Goal: Task Accomplishment & Management: Complete application form

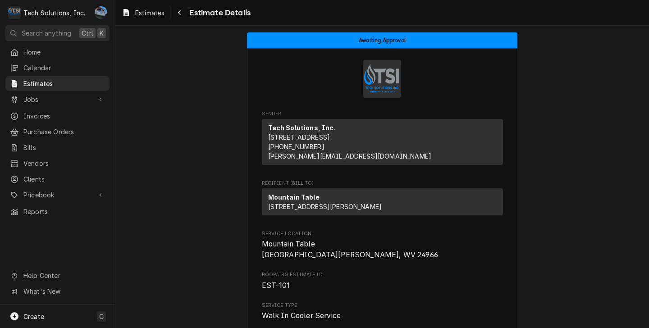
scroll to position [769, 0]
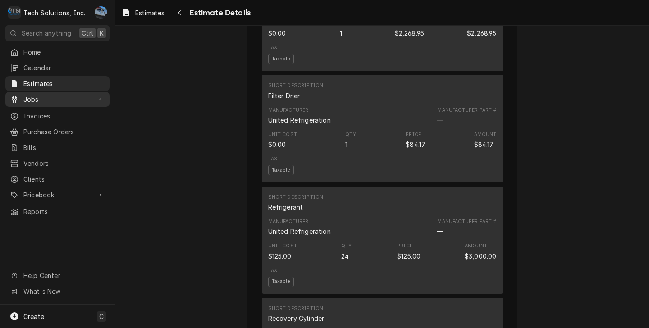
click at [102, 95] on div "Dynamic Content Wrapper" at bounding box center [100, 99] width 9 height 9
click at [103, 95] on div "Dynamic Content Wrapper" at bounding box center [100, 99] width 9 height 9
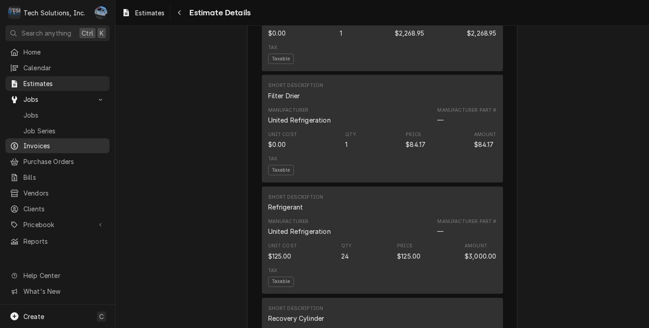
click at [44, 142] on span "Invoices" at bounding box center [64, 145] width 82 height 9
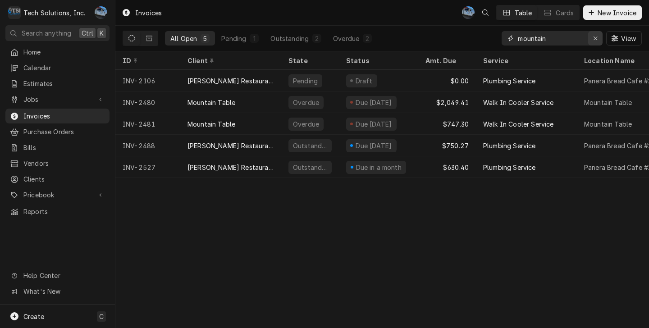
click at [599, 41] on div "Erase input" at bounding box center [595, 38] width 9 height 9
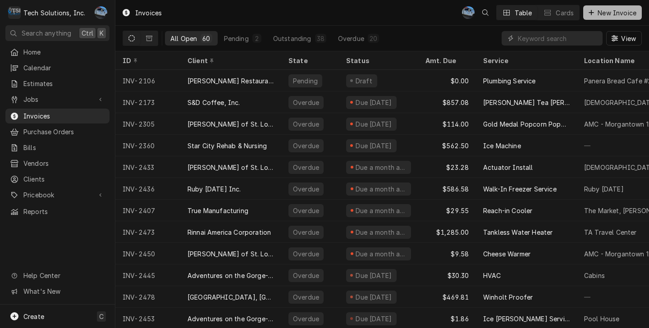
click at [627, 11] on span "New Invoice" at bounding box center [617, 12] width 42 height 9
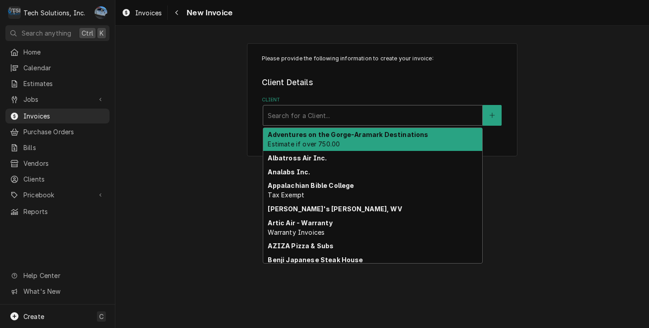
click at [334, 115] on div "Client" at bounding box center [373, 115] width 210 height 16
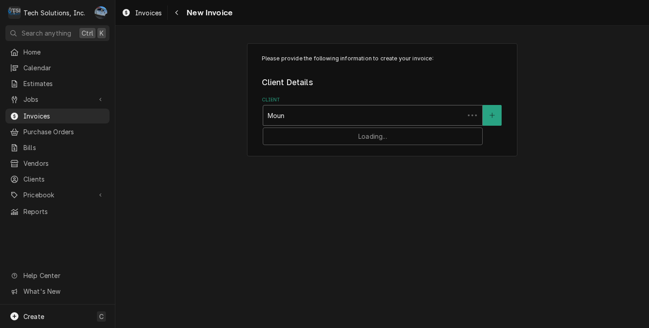
type input "Mount"
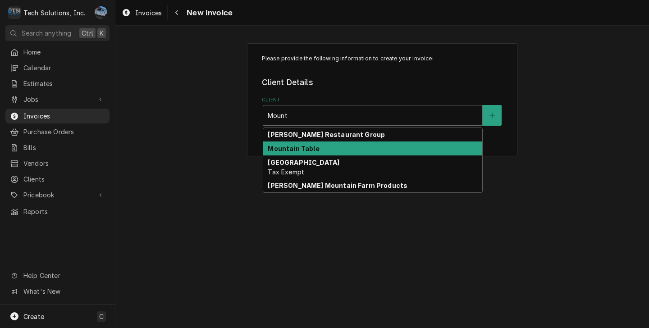
click at [335, 147] on div "Mountain Table" at bounding box center [372, 149] width 219 height 14
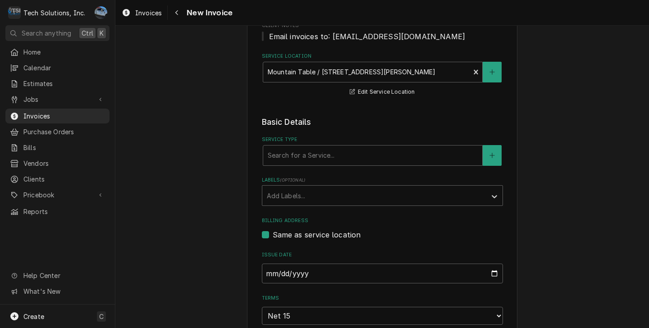
scroll to position [135, 0]
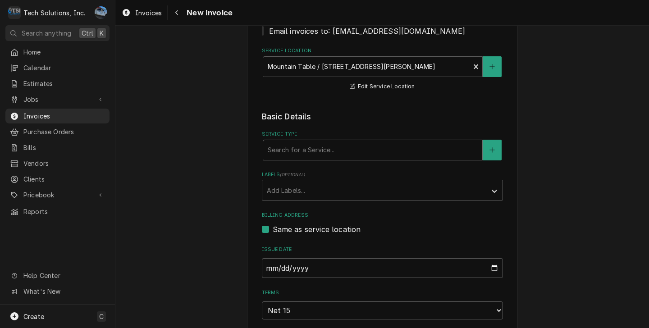
click at [340, 155] on div "Service Type" at bounding box center [373, 150] width 210 height 16
type input "Walk"
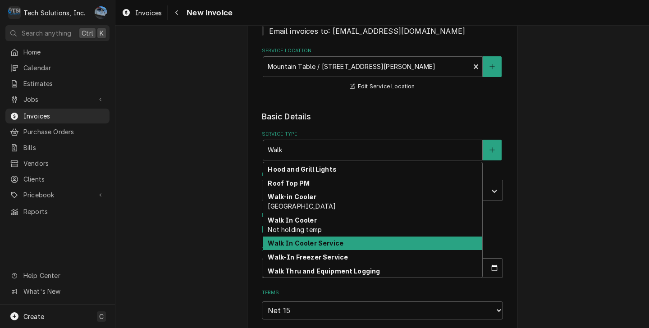
click at [295, 247] on strong "Walk In Cooler Service" at bounding box center [306, 243] width 76 height 8
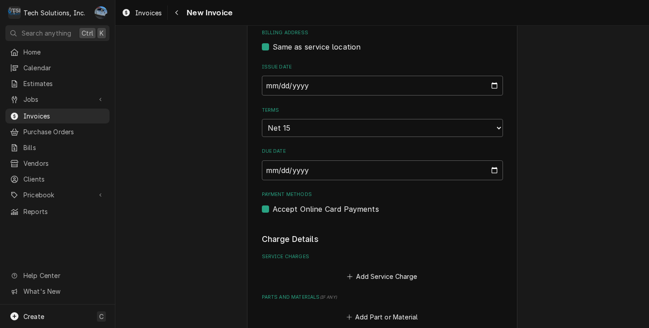
scroll to position [361, 0]
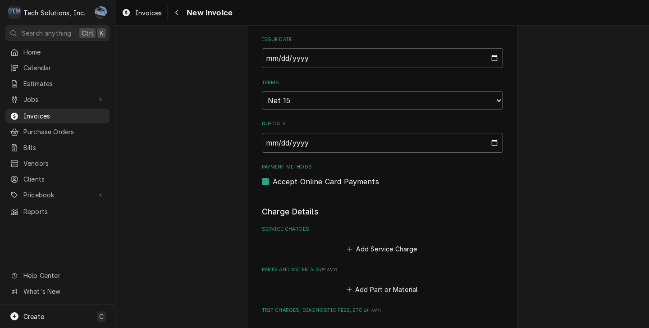
click at [282, 103] on select "Choose payment terms... Same Day Net 7 Net 14 Net 15 Net 21 Net 30 Net 45 Net 6…" at bounding box center [382, 101] width 241 height 18
type textarea "x"
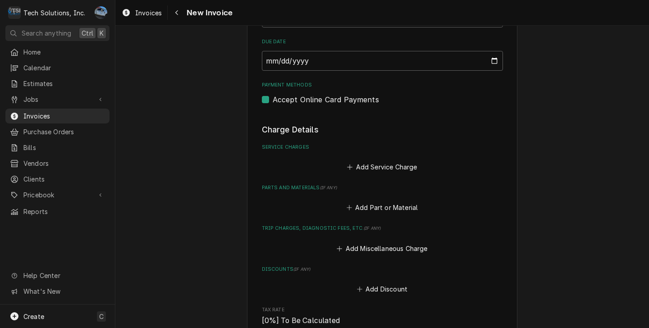
scroll to position [451, 0]
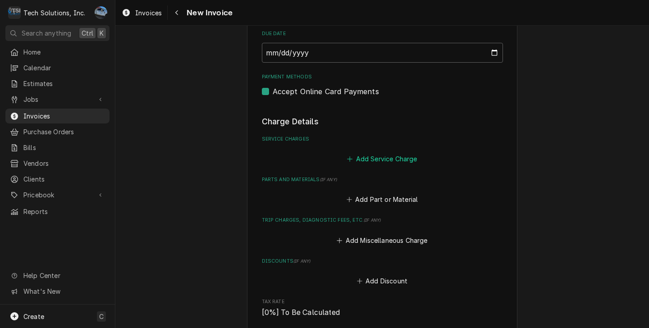
click at [375, 163] on button "Add Service Charge" at bounding box center [382, 158] width 73 height 13
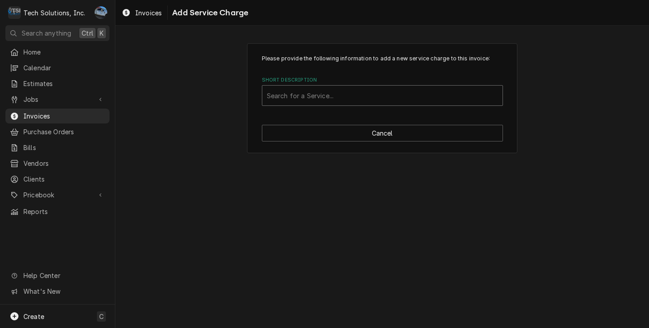
click at [274, 106] on div "Search for a Service..." at bounding box center [382, 96] width 240 height 20
type input "Labor"
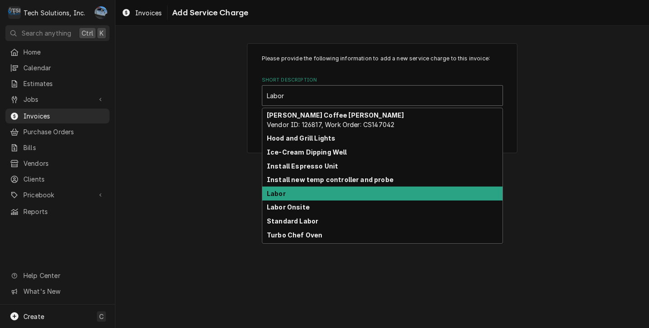
click at [331, 194] on div "Labor" at bounding box center [382, 194] width 240 height 14
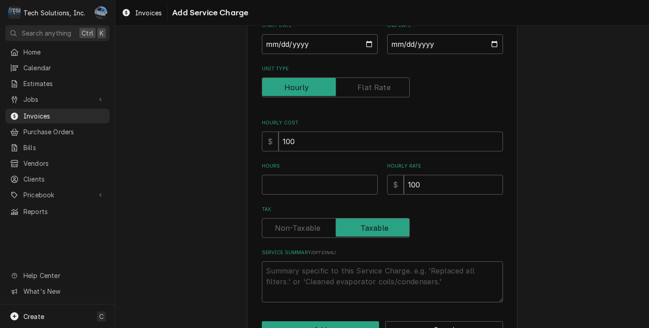
scroll to position [135, 0]
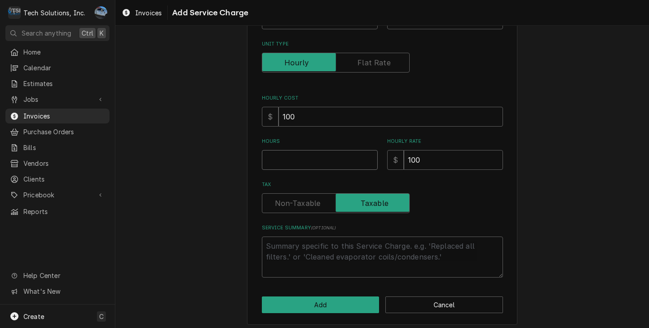
click at [321, 158] on input "Hours" at bounding box center [320, 160] width 116 height 20
type textarea "x"
type input "6"
type textarea "x"
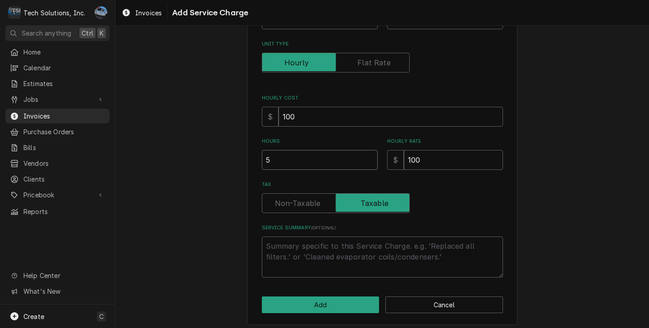
type input "5"
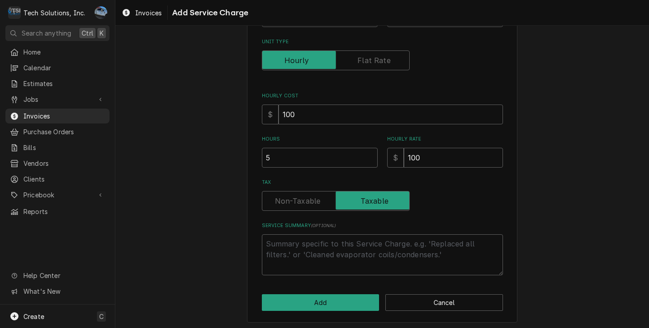
scroll to position [141, 0]
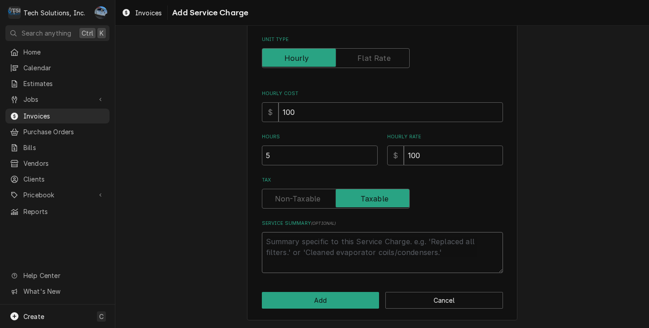
click at [350, 249] on textarea "Service Summary ( optional )" at bounding box center [382, 252] width 241 height 41
type textarea "x"
type textarea "A"
type textarea "x"
type textarea "Ar"
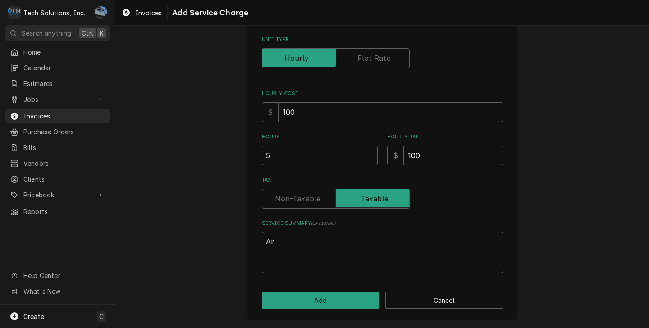
type textarea "x"
type textarea "Arr"
type textarea "x"
type textarea "Arri"
type textarea "x"
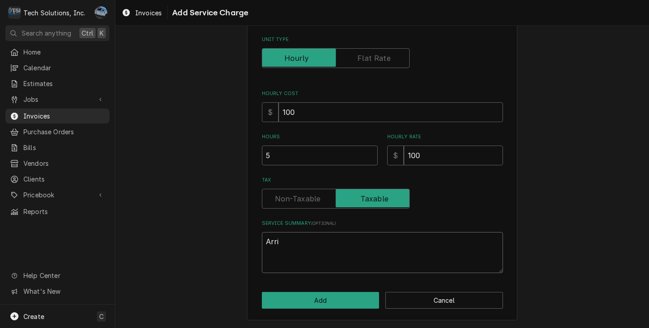
type textarea "Arriv"
type textarea "x"
type textarea "Arrive"
type textarea "x"
type textarea "Arrived"
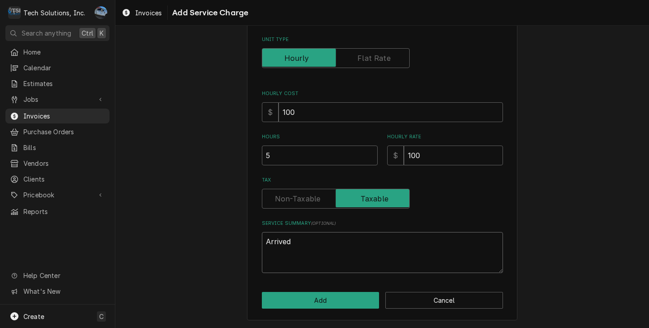
type textarea "x"
type textarea "Arrived"
type textarea "x"
type textarea "Arrived o"
type textarea "x"
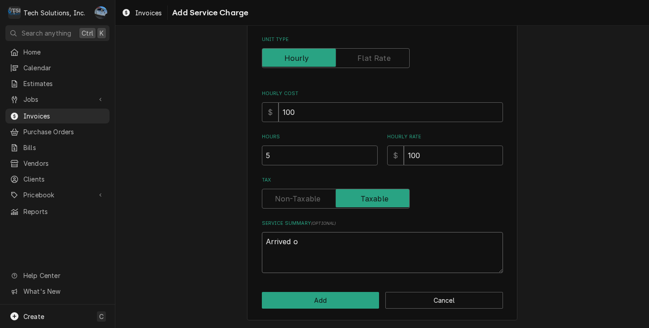
type textarea "Arrived om"
type textarea "x"
type textarea "Arrived o"
type textarea "x"
type textarea "Arrived on"
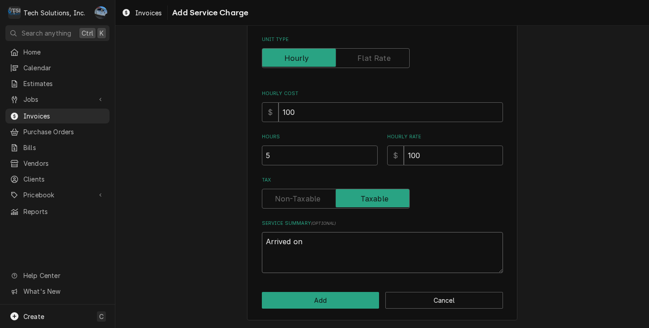
type textarea "x"
type textarea "Arrived on"
type textarea "x"
type textarea "Arrived on l"
type textarea "x"
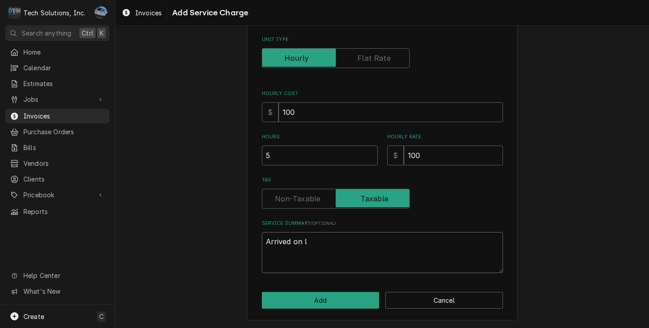
type textarea "Arrived on lo"
type textarea "x"
type textarea "Arrived on loc"
type textarea "x"
type textarea "Arrived on loca"
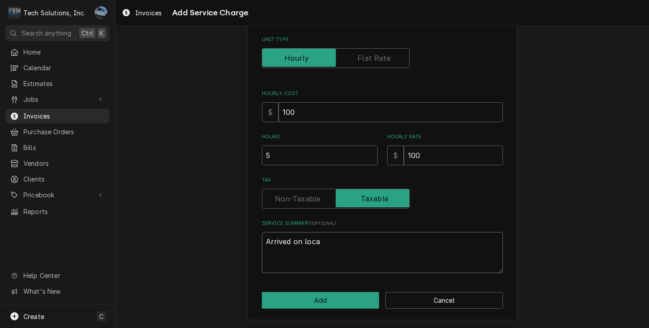
type textarea "x"
type textarea "Arrived on locat"
type textarea "x"
type textarea "Arrived on locati"
type textarea "x"
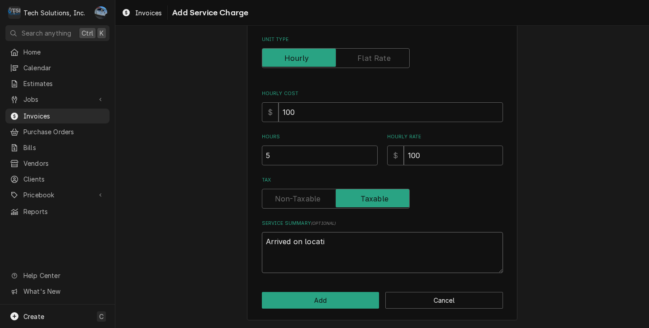
type textarea "Arrived on locatio"
type textarea "x"
type textarea "Arrived on location"
type textarea "x"
type textarea "Arrived on location."
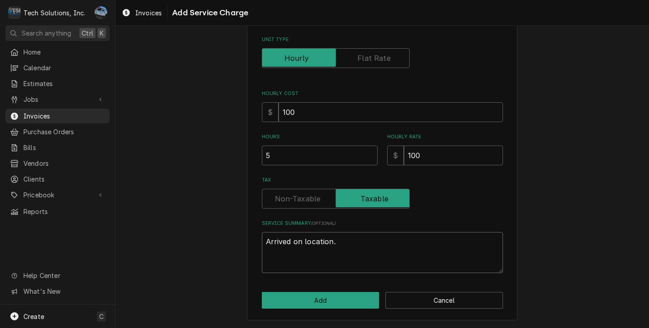
type textarea "x"
type textarea "Arrived on location."
type textarea "x"
type textarea "Arrived on location. D"
type textarea "x"
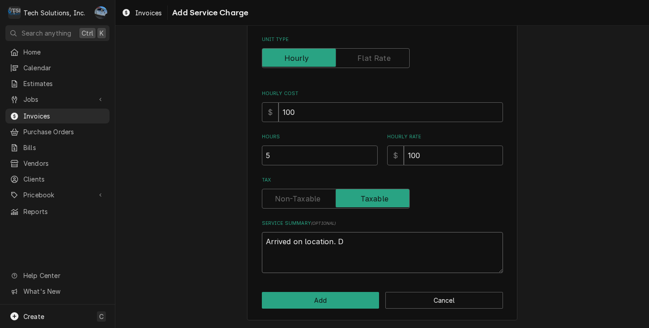
type textarea "Arrived on location. Di"
type textarea "x"
type textarea "Arrived on location. Dia"
type textarea "x"
type textarea "Arrived on location. Diag"
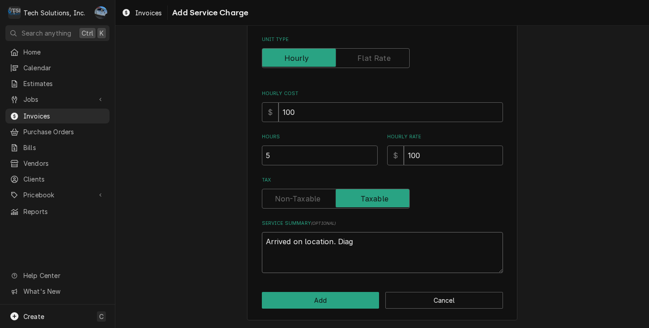
type textarea "x"
type textarea "Arrived on location. Diage"
type textarea "x"
type textarea "Arrived on location. Diag"
type textarea "x"
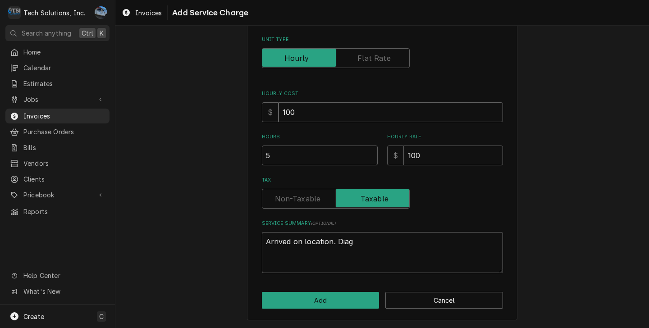
type textarea "Arrived on location. Dia"
type textarea "x"
type textarea "Arrived on location. Di"
type textarea "x"
type textarea "Arrived on location. D"
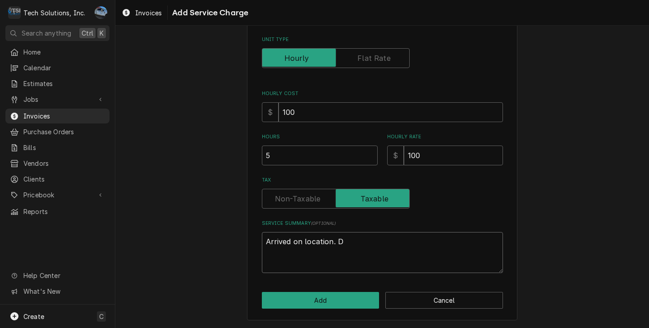
type textarea "x"
type textarea "Arrived on location."
type textarea "x"
type textarea "Arrived on location. D"
type textarea "x"
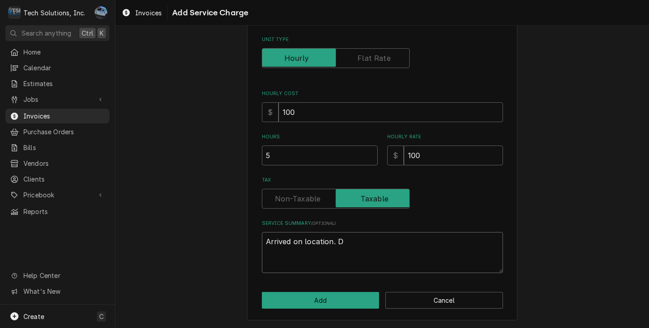
type textarea "Arrived on location. Di"
type textarea "x"
type textarea "Arrived on location. Dia"
type textarea "x"
type textarea "Arrived on location. Diag"
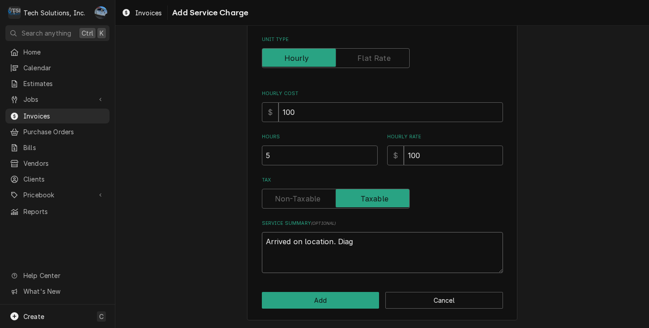
type textarea "x"
type textarea "Arrived on location. Diagn"
type textarea "x"
type textarea "Arrived on location. Diagno"
type textarea "x"
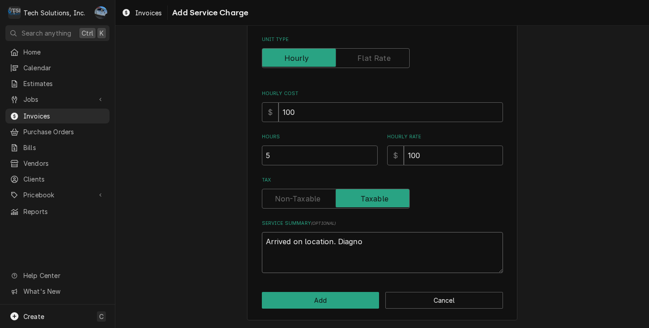
type textarea "Arrived on location. Diagnos"
type textarea "x"
type textarea "Arrived on location. Diagnose"
type textarea "x"
type textarea "Arrived on location. Diagnosed"
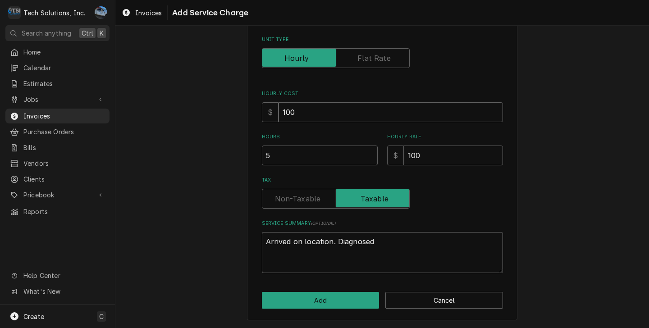
type textarea "x"
type textarea "Arrived on location. Diagnosed"
type textarea "x"
type textarea "Arrived on location. Diagnosed u"
type textarea "x"
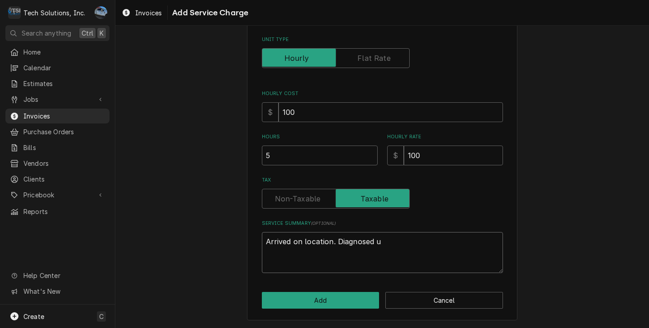
type textarea "Arrived on location. Diagnosed un"
type textarea "x"
type textarea "Arrived on location. Diagnosed uni"
type textarea "x"
type textarea "Arrived on location. Diagnosed unit"
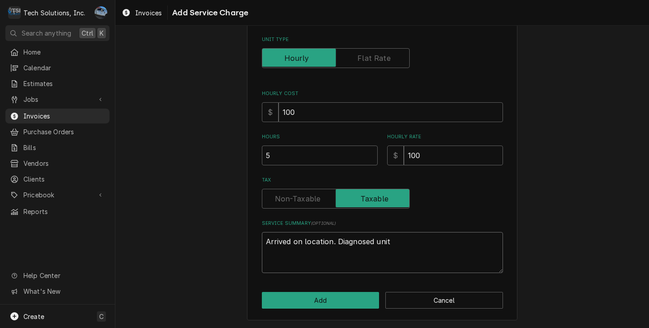
type textarea "x"
type textarea "Arrived on location. Diagnosed unit,"
type textarea "x"
type textarea "Arrived on location. Diagnosed unit,"
type textarea "x"
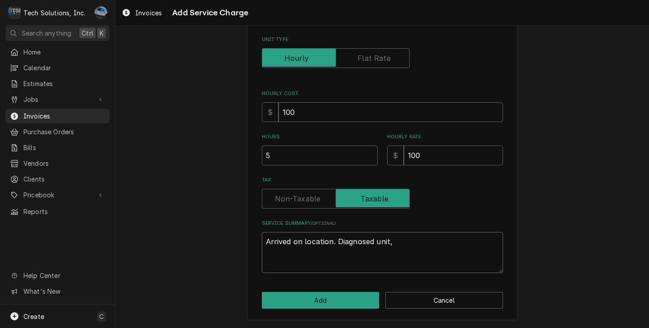
type textarea "Arrived on location. Diagnosed unit, U"
type textarea "x"
type textarea "Arrived on location. Diagnosed unit,"
type textarea "x"
type textarea "Arrived on location. Diagnosed unit,"
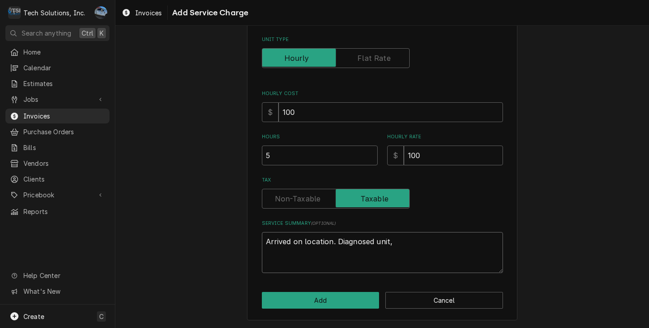
type textarea "x"
type textarea "Arrived on location. Diagnosed unit"
type textarea "x"
type textarea "Arrived on location. Diagnosed unit,"
type textarea "x"
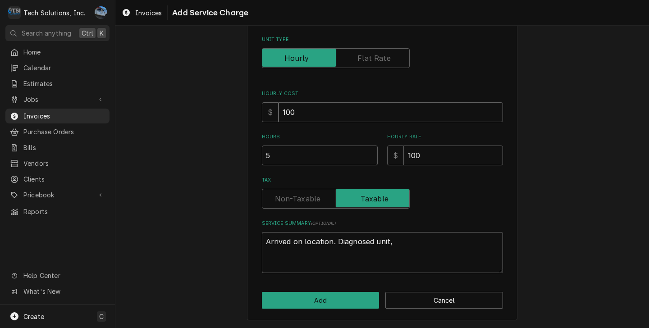
type textarea "Arrived on location. Diagnosed unit,"
type textarea "x"
type textarea "Arrived on location. Diagnosed unit, f"
type textarea "x"
type textarea "Arrived on location. Diagnosed unit, fo"
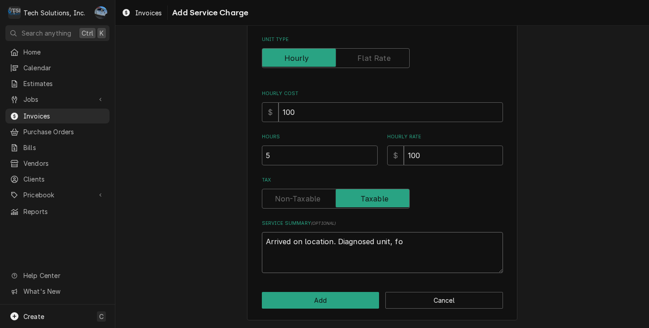
type textarea "x"
type textarea "Arrived on location. Diagnosed unit, fou"
type textarea "x"
type textarea "Arrived on location. Diagnosed unit, foun"
type textarea "x"
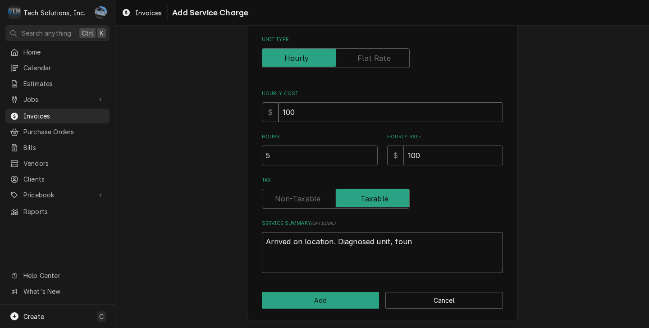
type textarea "Arrived on location. Diagnosed unit, found"
type textarea "x"
type textarea "Arrived on location. Diagnosed unit, found"
type textarea "x"
type textarea "Arrived on location. Diagnosed unit, found u"
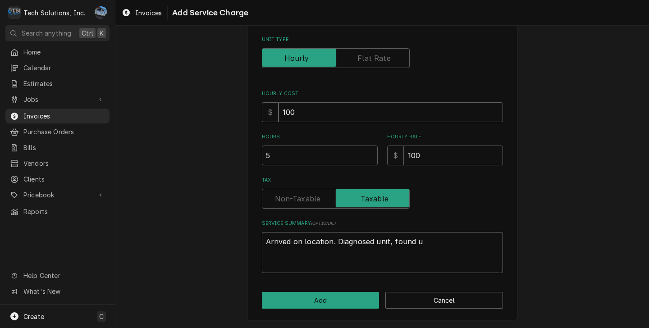
type textarea "x"
type textarea "Arrived on location. Diagnosed unit, found un"
type textarea "x"
type textarea "Arrived on location. Diagnosed unit, found uni"
type textarea "x"
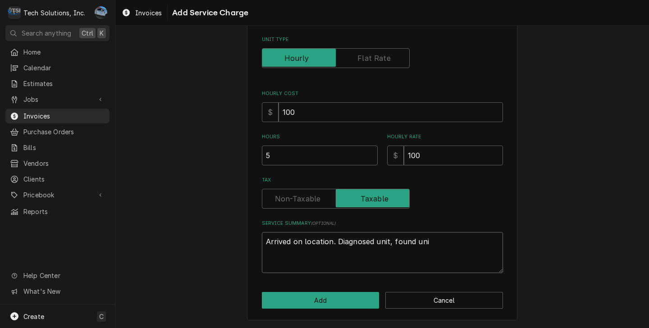
type textarea "Arrived on location. Diagnosed unit, found unit"
type textarea "x"
type textarea "Arrived on location. Diagnosed unit, found unit"
type textarea "x"
type textarea "Arrived on location. Diagnosed unit, found unit n"
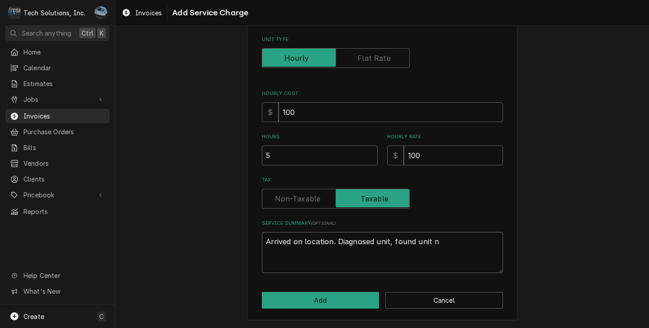
type textarea "x"
type textarea "Arrived on location. Diagnosed unit, found unit no"
type textarea "x"
type textarea "Arrived on location. Diagnosed unit, found unit not"
type textarea "x"
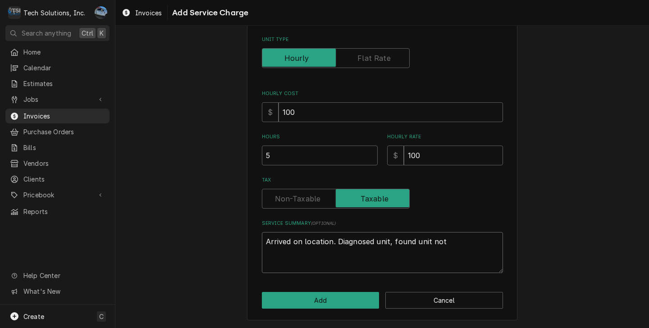
type textarea "Arrived on location. Diagnosed unit, found unit not"
type textarea "x"
type textarea "Arrived on location. Diagnosed unit, found unit not r"
type textarea "x"
type textarea "Arrived on location. Diagnosed unit, found unit not ru"
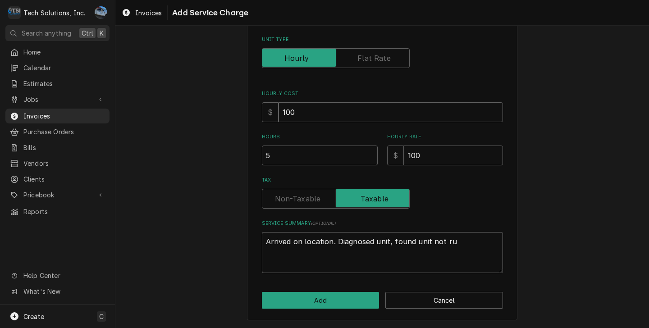
type textarea "x"
type textarea "Arrived on location. Diagnosed unit, found unit not run"
type textarea "x"
type textarea "Arrived on location. Diagnosed unit, found unit not runni"
type textarea "x"
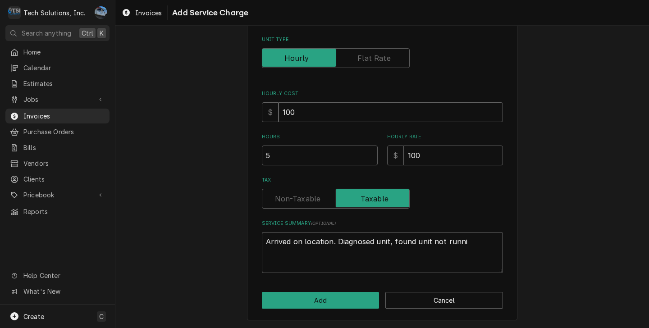
type textarea "Arrived on location. Diagnosed unit, found unit not runnin"
type textarea "x"
type textarea "Arrived on location. Diagnosed unit, found unit not runni"
type textarea "x"
type textarea "Arrived on location. Diagnosed unit, found unit not runn"
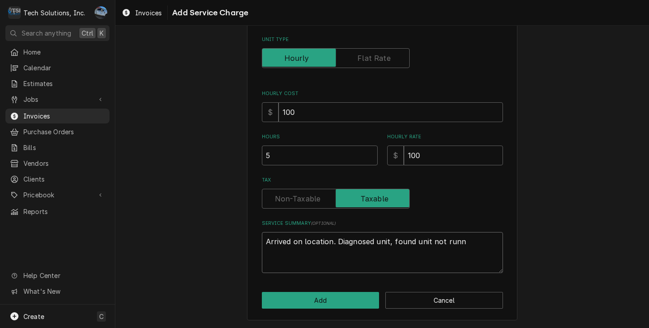
type textarea "x"
type textarea "Arrived on location. Diagnosed unit, found unit not run"
type textarea "x"
type textarea "Arrived on location. Diagnosed unit, found unit not ru"
type textarea "x"
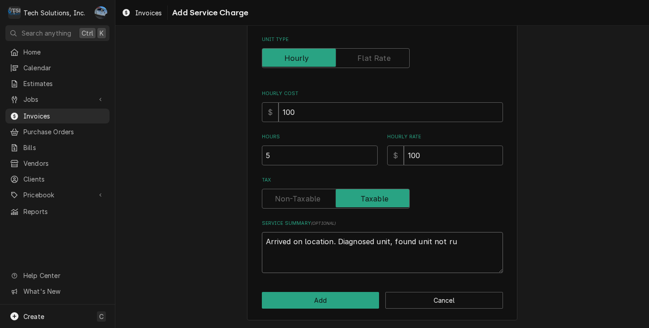
type textarea "Arrived on location. Diagnosed unit, found unit not r"
type textarea "x"
type textarea "Arrived on location. Diagnosed unit, found unit not"
type textarea "x"
type textarea "Arrived on location. Diagnosed unit, found unit not"
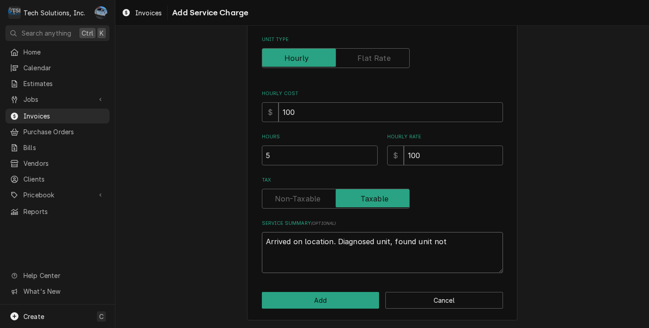
type textarea "x"
type textarea "Arrived on location. Diagnosed unit, found unit no"
type textarea "x"
type textarea "Arrived on location. Diagnosed unit, found unit n"
type textarea "x"
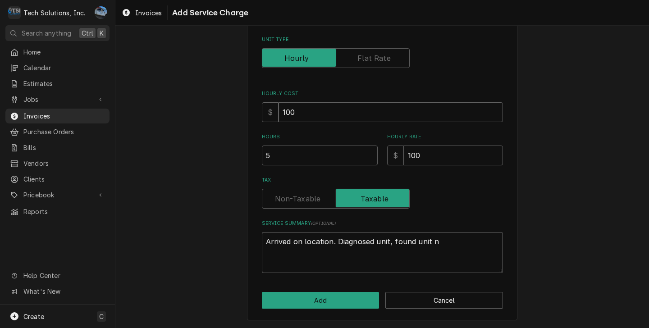
type textarea "Arrived on location. Diagnosed unit, found unit"
type textarea "x"
type textarea "Arrived on location. Diagnosed unit, found unit"
type textarea "x"
type textarea "Arrived on location. Diagnosed unit, found uni"
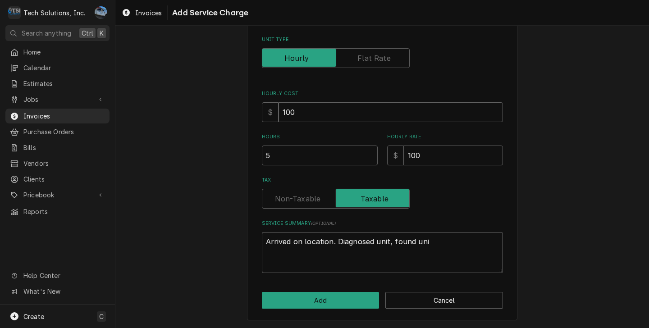
type textarea "x"
type textarea "Arrived on location. Diagnosed unit, found un"
type textarea "x"
type textarea "Arrived on location. Diagnosed unit, found u"
type textarea "x"
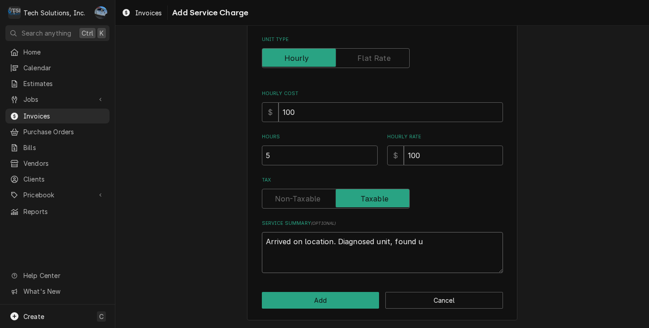
type textarea "Arrived on location. Diagnosed unit, found"
type textarea "x"
type textarea "Arrived on location. Diagnosed unit, found"
type textarea "x"
type textarea "Arrived on location. Diagnosed unit, foun"
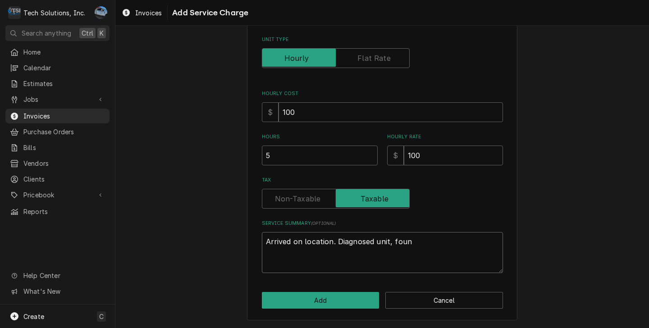
type textarea "x"
type textarea "Arrived on location. Diagnosed unit, fo"
type textarea "x"
drag, startPoint x: 412, startPoint y: 243, endPoint x: 461, endPoint y: 242, distance: 49.2
click at [412, 243] on textarea "Arrived on location. Diagnosed unit, found capacitor and" at bounding box center [382, 252] width 241 height 41
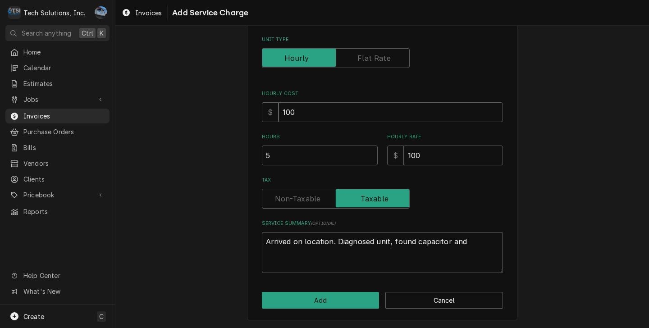
click at [463, 242] on textarea "Arrived on location. Diagnosed unit, found capacitor and" at bounding box center [382, 252] width 241 height 41
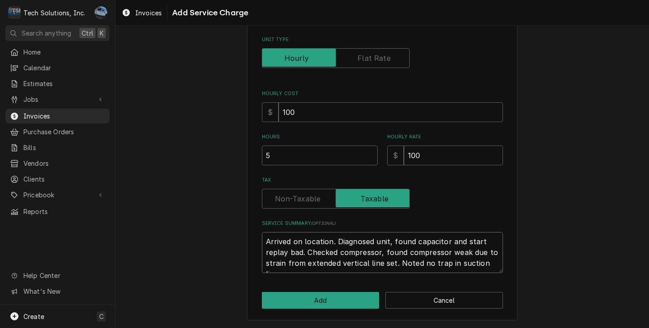
click at [441, 262] on textarea "Arrived on location. Diagnosed unit, found capacitor and start replay bad. Chec…" at bounding box center [382, 252] width 241 height 41
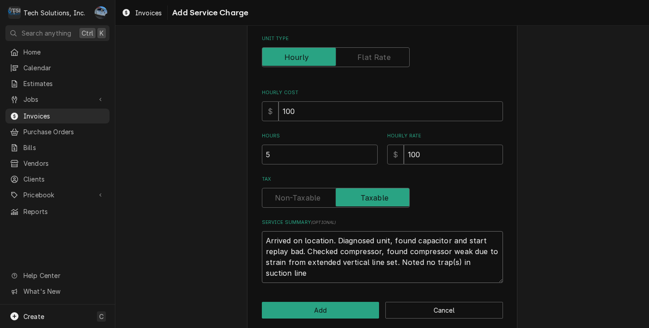
click at [299, 283] on textarea "Arrived on location. Diagnosed unit, found capacitor and start replay bad. Chec…" at bounding box center [382, 257] width 241 height 52
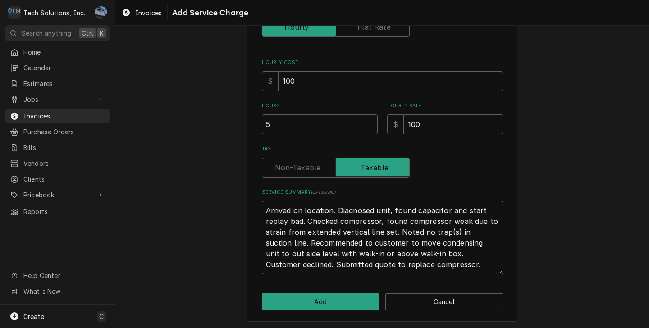
scroll to position [173, 0]
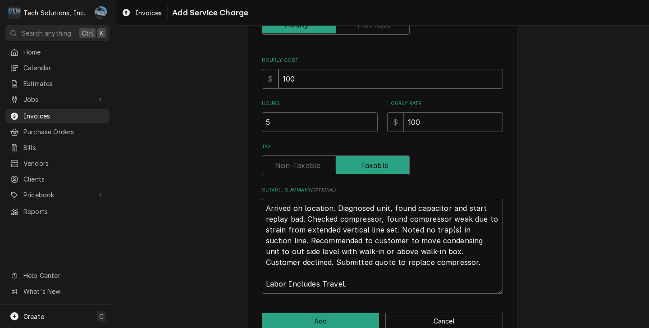
click at [561, 208] on div "Please provide the following information to add a new service charge to this in…" at bounding box center [382, 105] width 534 height 487
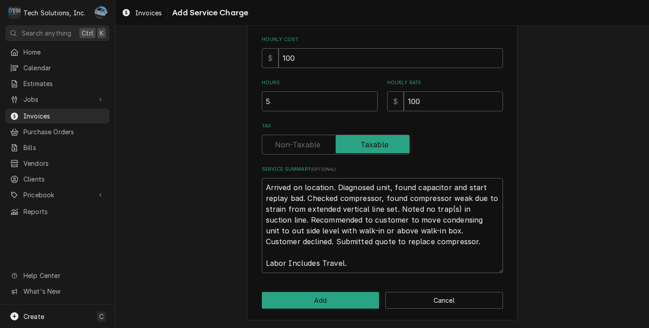
scroll to position [195, 0]
click at [344, 301] on button "Add" at bounding box center [321, 300] width 118 height 17
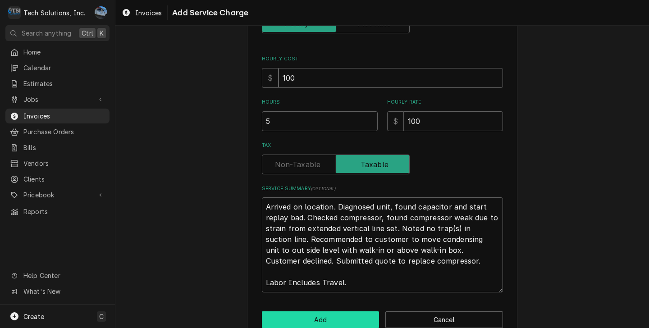
scroll to position [215, 0]
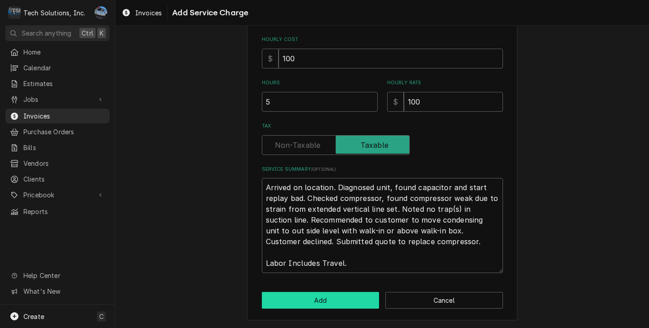
click at [296, 297] on button "Add" at bounding box center [321, 300] width 118 height 17
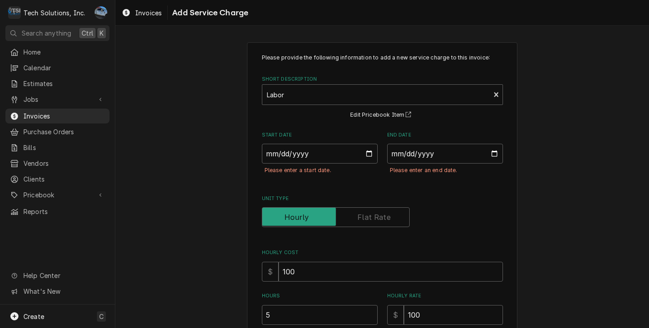
scroll to position [0, 0]
click at [366, 156] on input "Start Date" at bounding box center [320, 155] width 116 height 20
click at [492, 158] on input "End Date" at bounding box center [445, 155] width 116 height 20
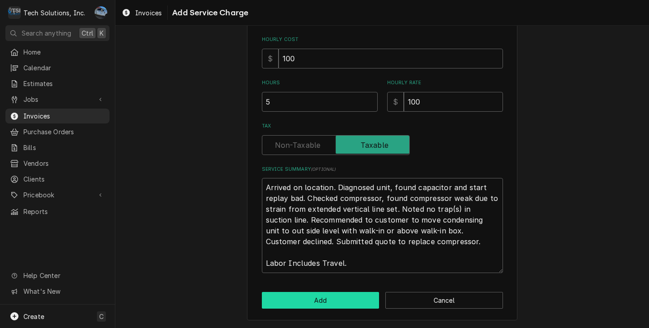
click at [351, 297] on button "Add" at bounding box center [321, 300] width 118 height 17
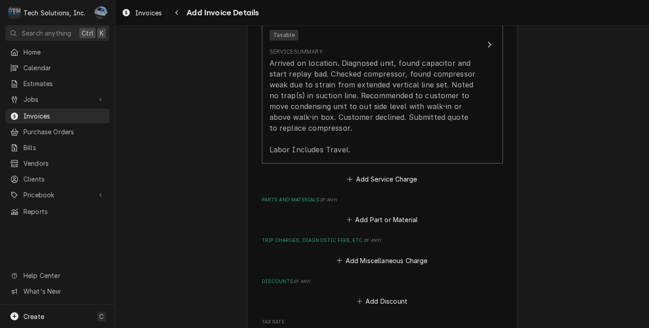
scroll to position [678, 0]
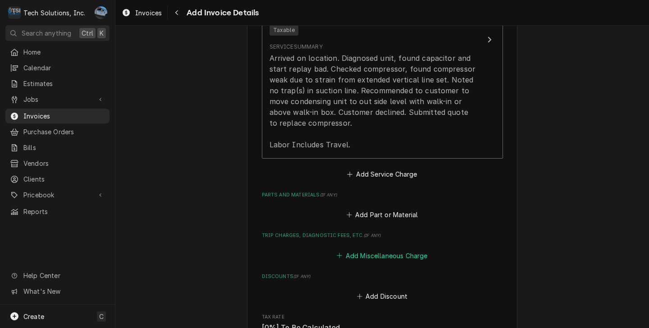
click at [369, 257] on button "Add Miscellaneous Charge" at bounding box center [382, 255] width 94 height 13
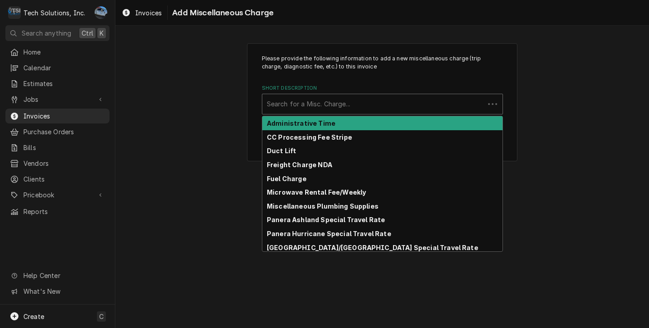
drag, startPoint x: 347, startPoint y: 100, endPoint x: 346, endPoint y: 109, distance: 9.0
click at [347, 101] on div "Short Description" at bounding box center [373, 104] width 213 height 16
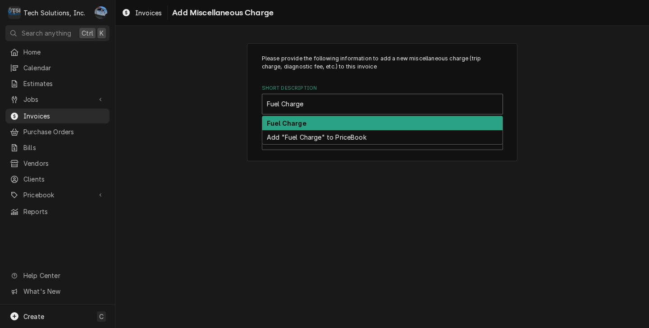
click at [312, 122] on div "Fuel Charge" at bounding box center [382, 123] width 240 height 14
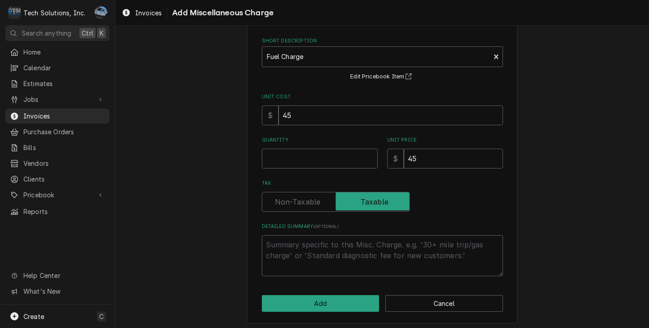
scroll to position [51, 0]
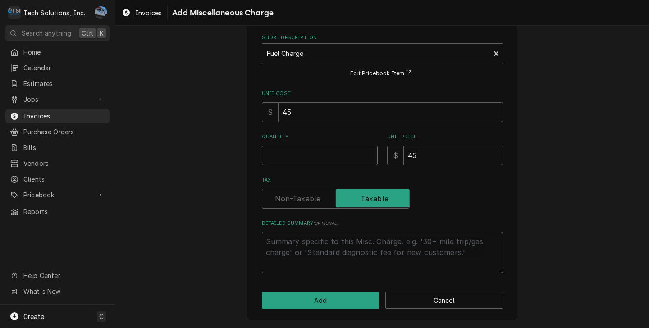
click at [327, 161] on input "Quantity" at bounding box center [320, 156] width 116 height 20
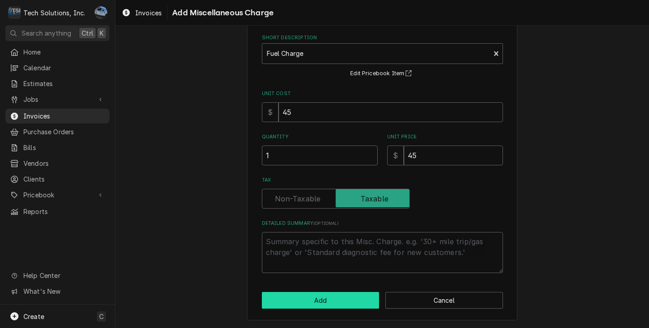
click at [324, 296] on button "Add" at bounding box center [321, 300] width 118 height 17
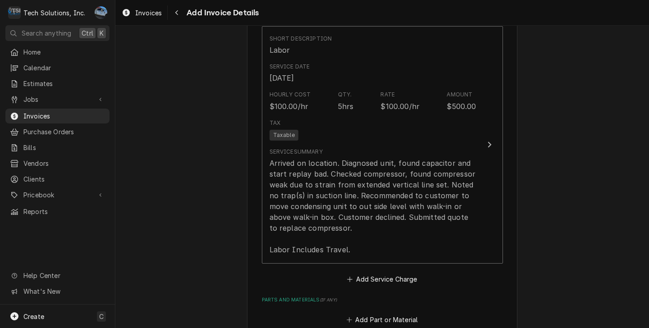
scroll to position [552, 0]
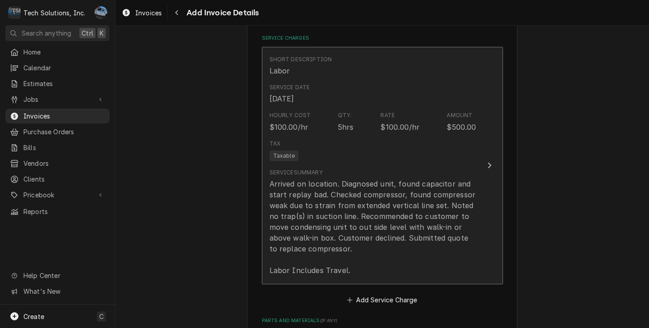
click at [374, 230] on div "Arrived on location. Diagnosed unit, found capacitor and start replay bad. Chec…" at bounding box center [373, 227] width 207 height 97
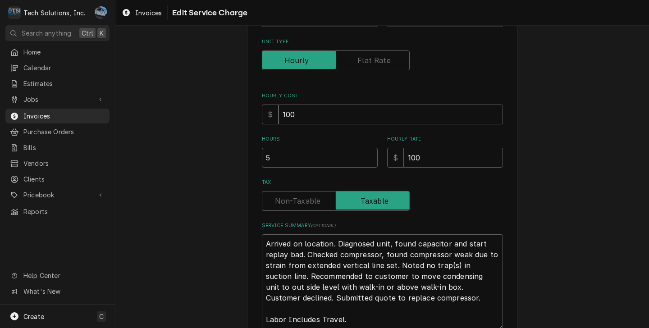
scroll to position [218, 0]
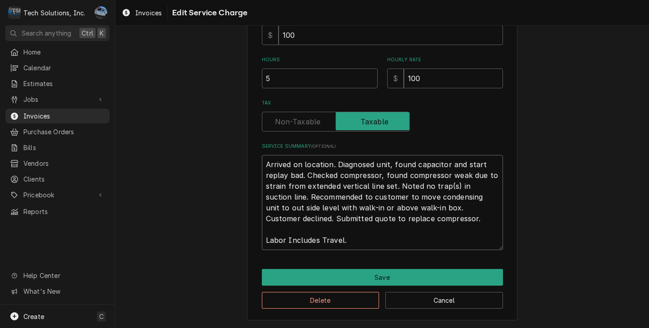
click at [303, 173] on textarea "Arrived on location. Diagnosed unit, found capacitor and start replay bad. Chec…" at bounding box center [382, 202] width 241 height 95
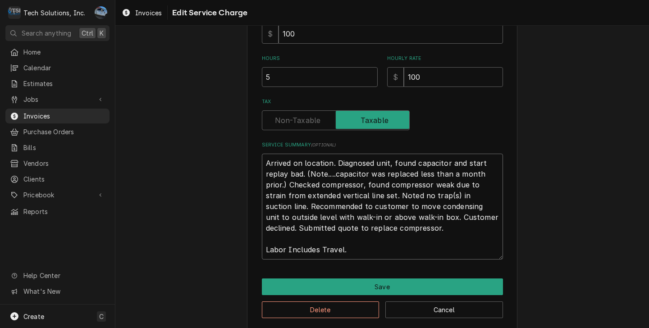
click at [426, 234] on textarea "Arrived on location. Diagnosed unit, found capacitor and start replay bad. (Not…" at bounding box center [382, 207] width 241 height 106
click at [416, 227] on textarea "Arrived on location. Diagnosed unit, found capacitor and start replay bad. (Not…" at bounding box center [382, 207] width 241 height 106
click at [483, 206] on textarea "Arrived on location. Diagnosed unit, found capacitor and start replay bad. (Not…" at bounding box center [382, 207] width 241 height 106
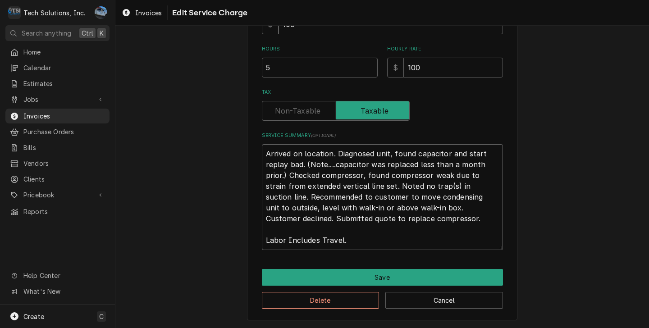
scroll to position [229, 0]
click at [362, 243] on textarea "Arrived on location. Diagnosed unit, found capacitor and start replay bad. (Not…" at bounding box center [382, 197] width 241 height 106
click at [345, 239] on textarea "Arrived on location. Diagnosed unit, found capacitor and start replay bad. (Not…" at bounding box center [382, 197] width 241 height 106
drag, startPoint x: 547, startPoint y: 218, endPoint x: 535, endPoint y: 225, distance: 14.2
click at [547, 218] on div "Use the fields below to edit this service charge Short Description Labor Edit P…" at bounding box center [382, 67] width 534 height 521
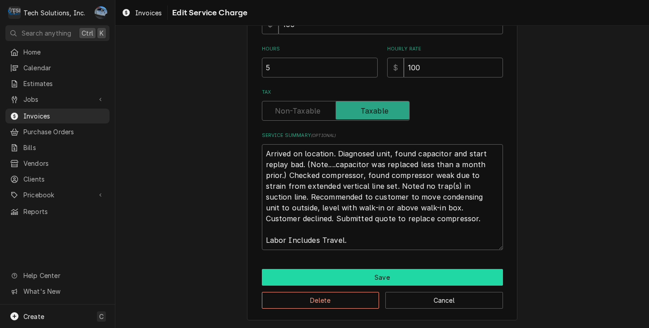
click at [378, 276] on button "Save" at bounding box center [382, 277] width 241 height 17
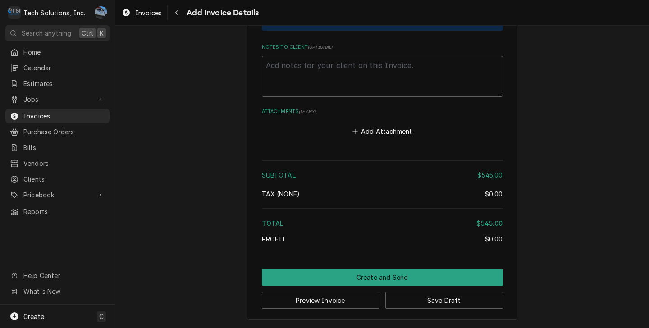
scroll to position [1149, 0]
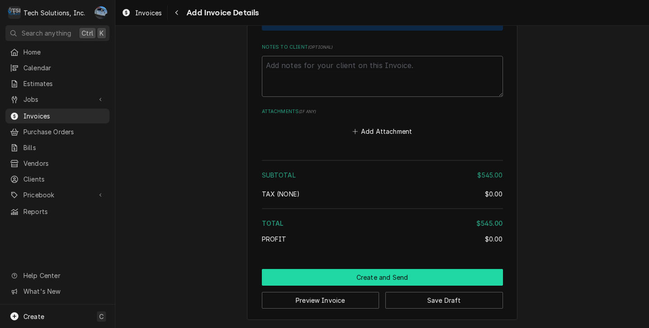
click at [379, 273] on button "Create and Send" at bounding box center [382, 277] width 241 height 17
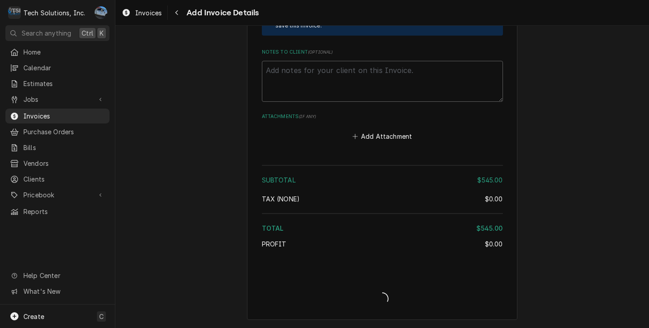
scroll to position [1143, 0]
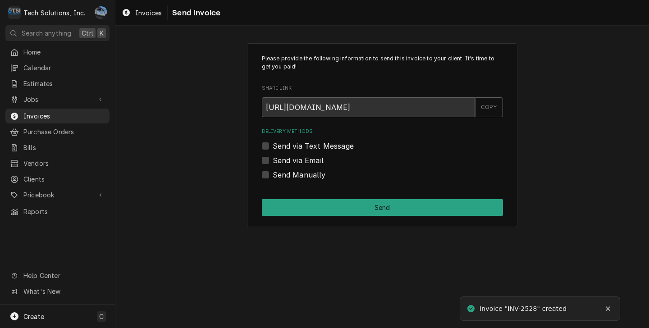
click at [273, 159] on label "Send via Email" at bounding box center [298, 160] width 51 height 11
click at [273, 159] on input "Send via Email" at bounding box center [393, 165] width 241 height 20
checkbox input "true"
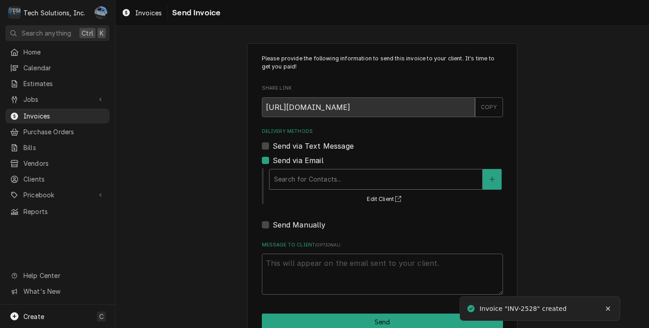
click at [320, 175] on div "Delivery Methods" at bounding box center [376, 179] width 204 height 16
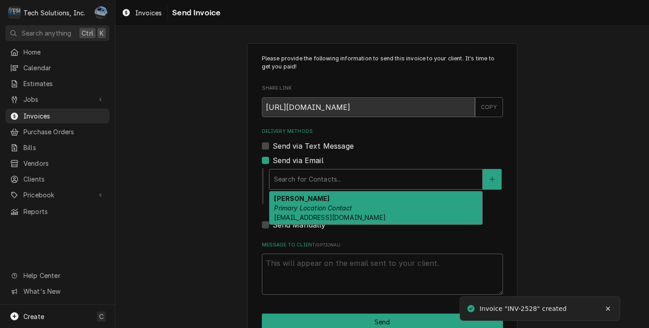
click at [321, 203] on div "Alexander Durand Primary Location Contact Alexander@mountaintablewv.com" at bounding box center [376, 208] width 213 height 33
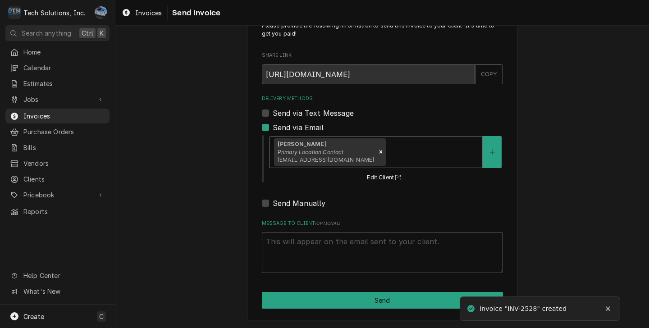
scroll to position [34, 0]
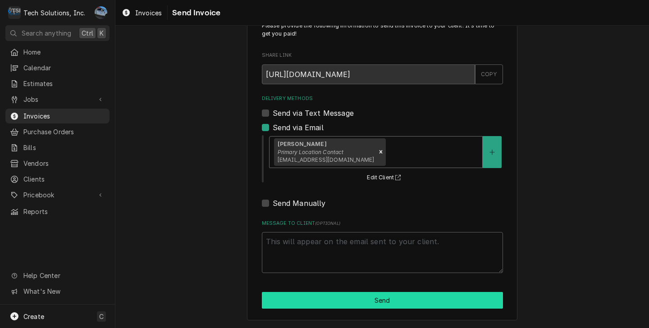
click at [333, 304] on button "Send" at bounding box center [382, 300] width 241 height 17
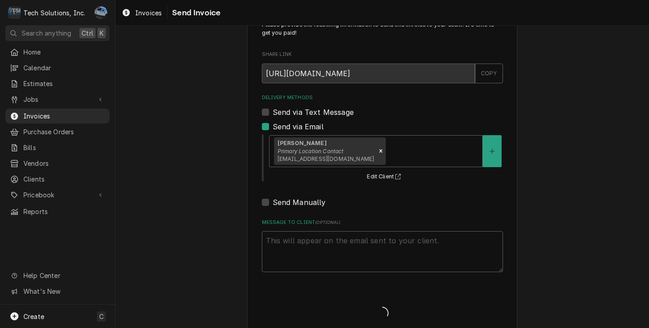
type textarea "x"
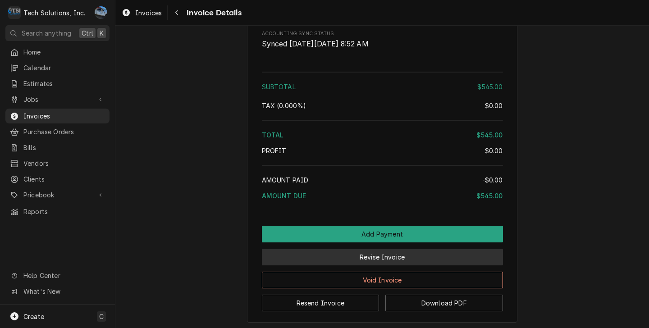
scroll to position [978, 0]
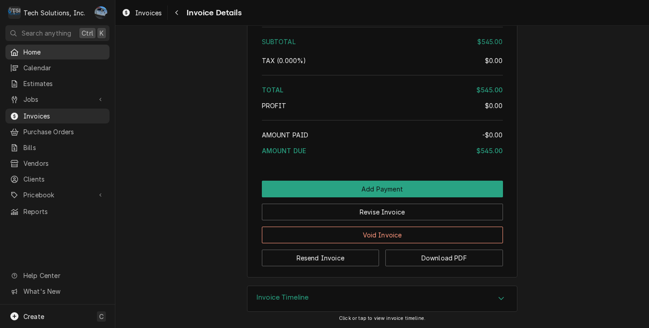
click at [28, 51] on span "Home" at bounding box center [64, 51] width 82 height 9
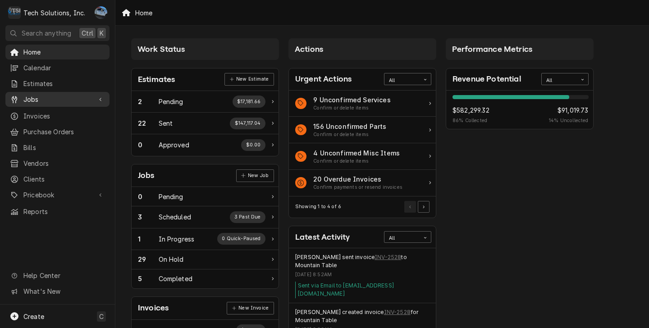
click at [55, 97] on span "Jobs" at bounding box center [57, 99] width 68 height 9
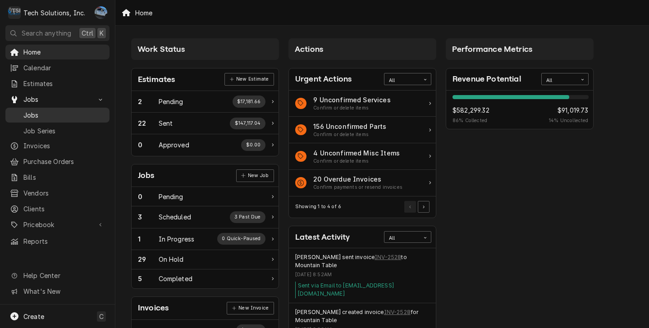
click at [48, 112] on span "Jobs" at bounding box center [64, 114] width 82 height 9
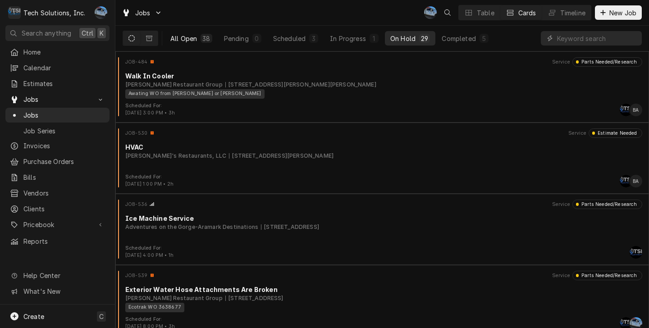
click at [203, 36] on div "38" at bounding box center [206, 38] width 8 height 9
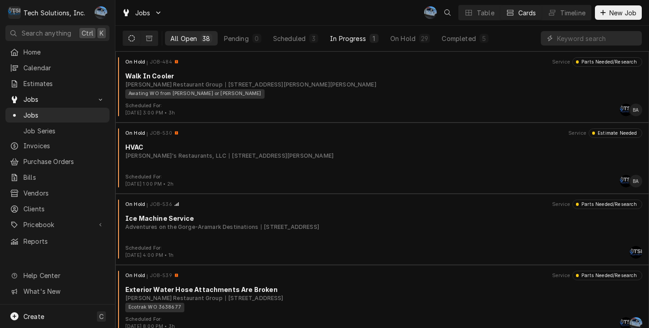
click at [377, 38] on div "1" at bounding box center [374, 38] width 9 height 9
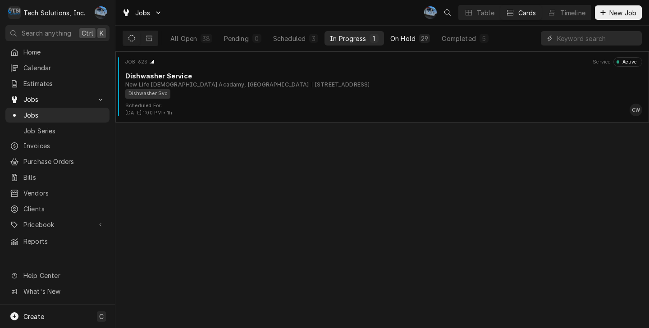
click at [396, 35] on div "On Hold" at bounding box center [403, 38] width 25 height 9
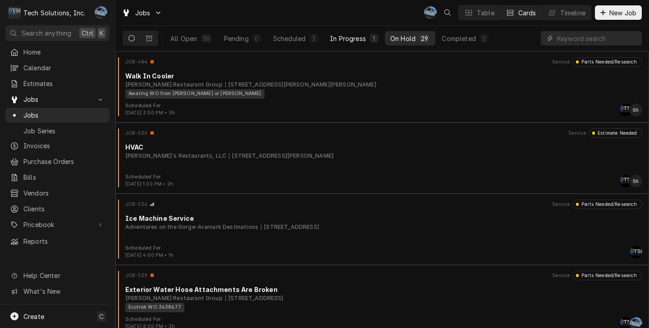
click at [360, 37] on div "In Progress" at bounding box center [348, 38] width 36 height 9
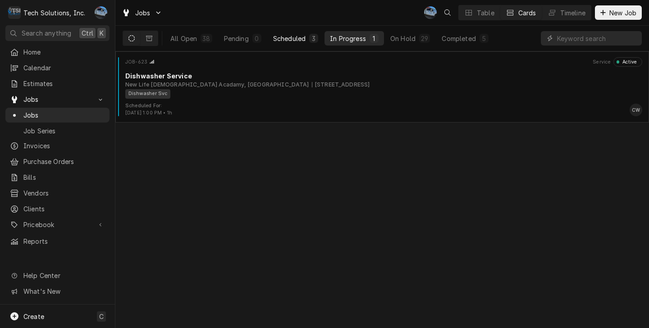
drag, startPoint x: 279, startPoint y: 33, endPoint x: 254, endPoint y: 44, distance: 27.5
click at [279, 34] on button "Scheduled 3" at bounding box center [296, 38] width 56 height 14
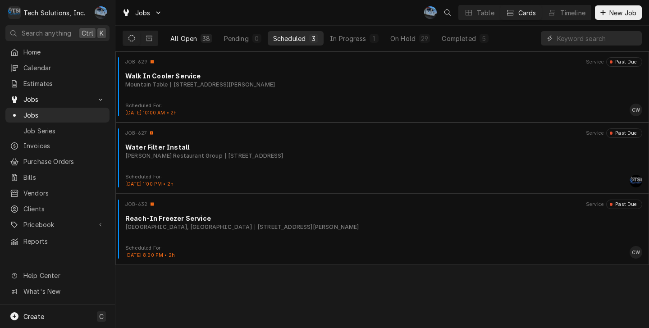
click at [179, 44] on button "All Open 38" at bounding box center [191, 38] width 53 height 14
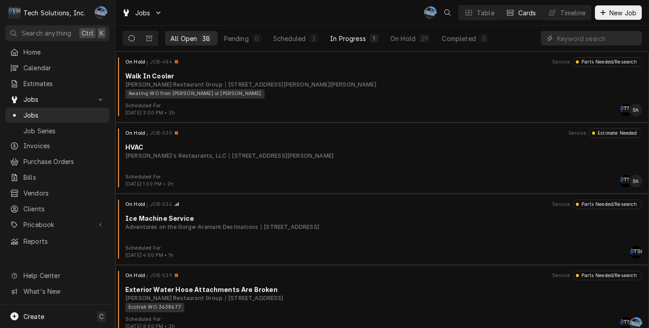
click at [349, 37] on div "In Progress" at bounding box center [348, 38] width 36 height 9
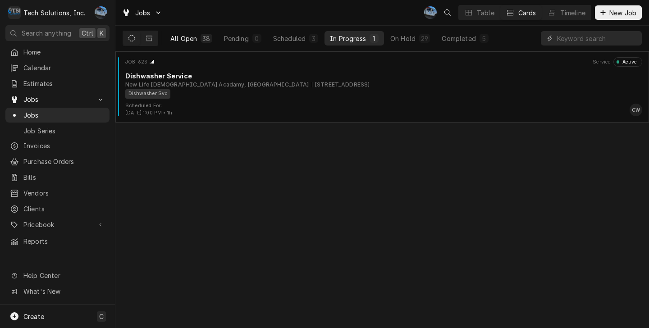
click at [187, 41] on div "All Open" at bounding box center [183, 38] width 27 height 9
